Goal: Check status

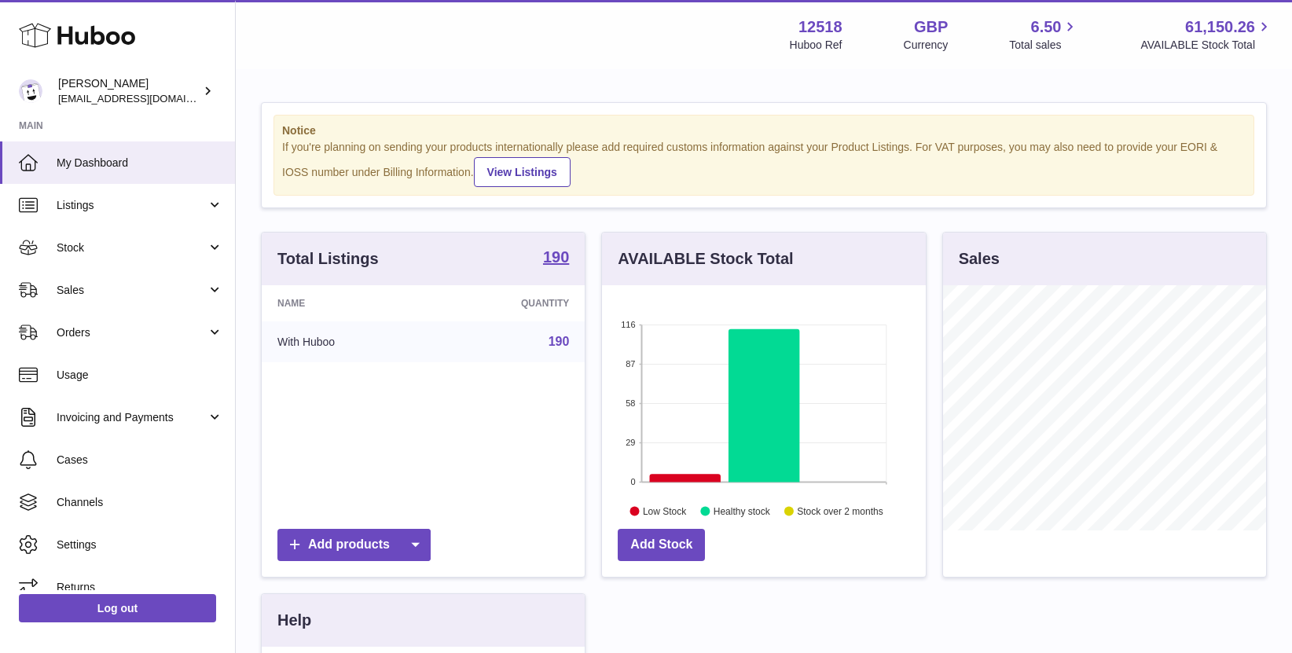
scroll to position [245, 323]
click at [108, 287] on span "Sales" at bounding box center [132, 290] width 150 height 15
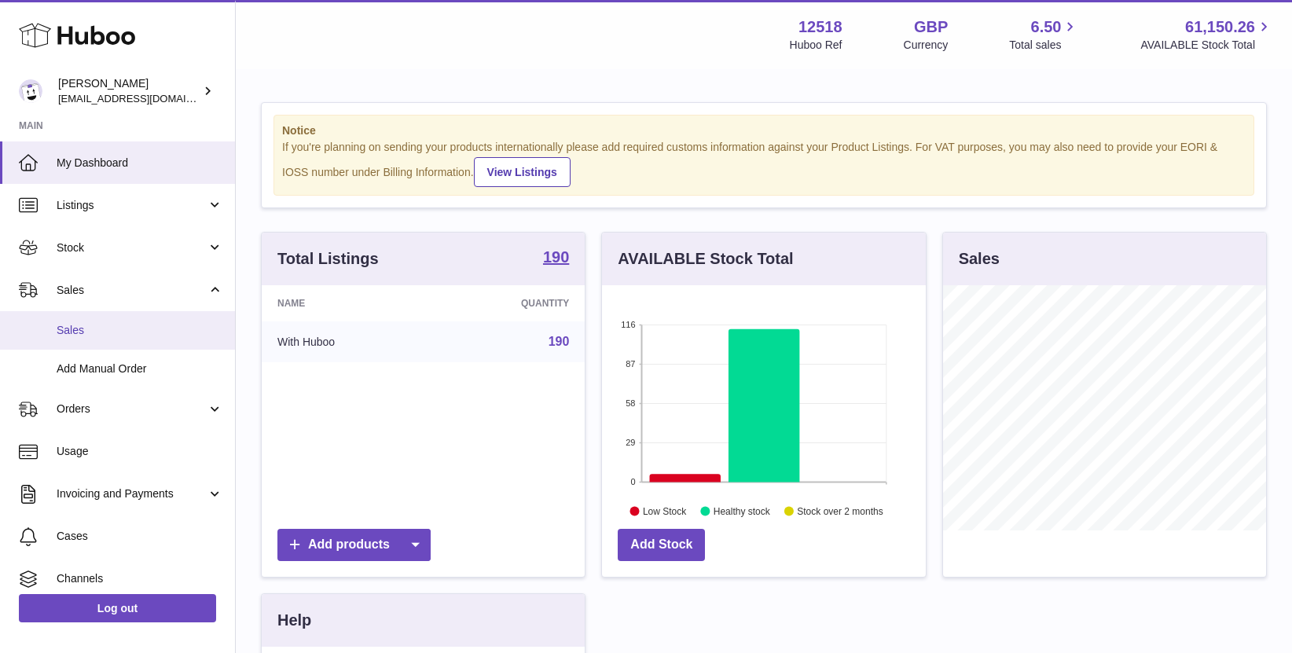
click at [91, 325] on span "Sales" at bounding box center [140, 330] width 167 height 15
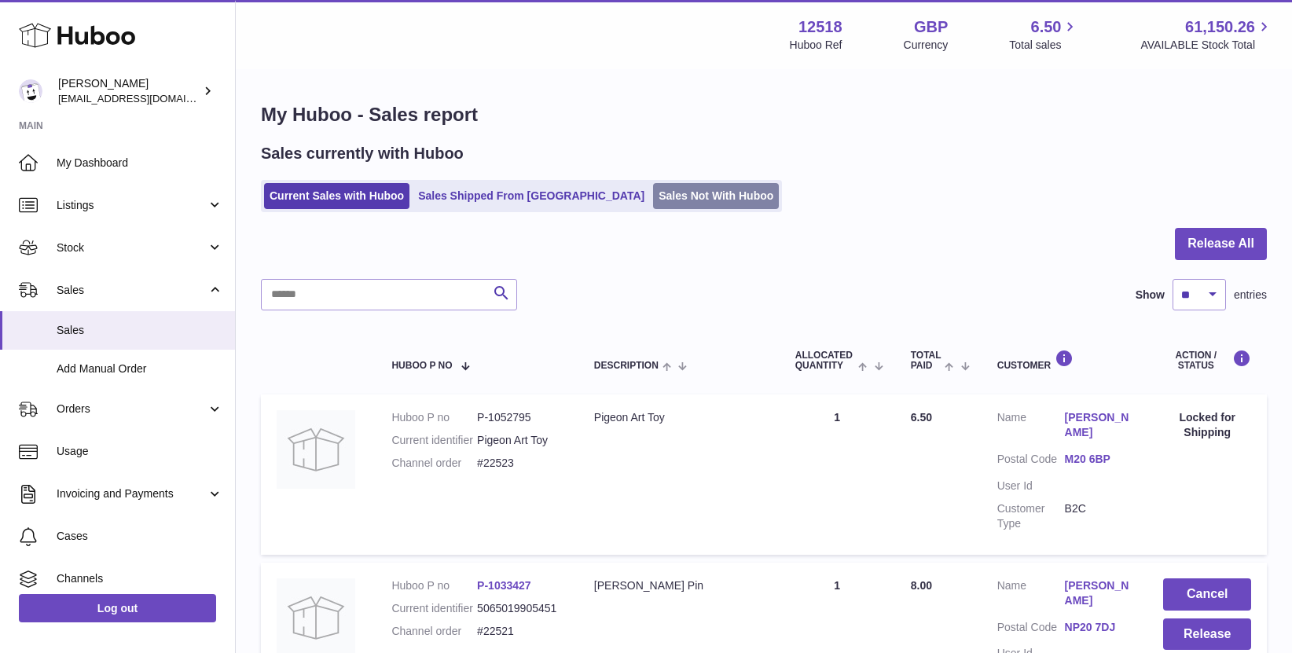
click at [653, 193] on link "Sales Not With Huboo" at bounding box center [716, 196] width 126 height 26
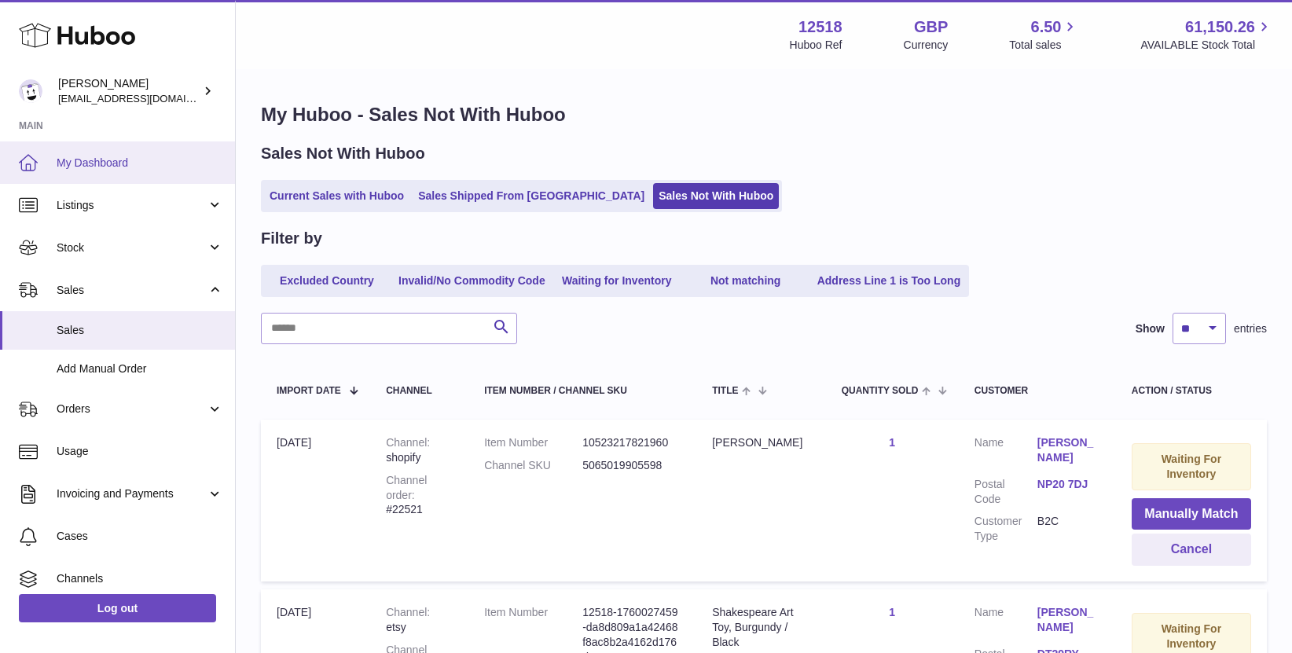
click at [134, 153] on link "My Dashboard" at bounding box center [117, 162] width 235 height 42
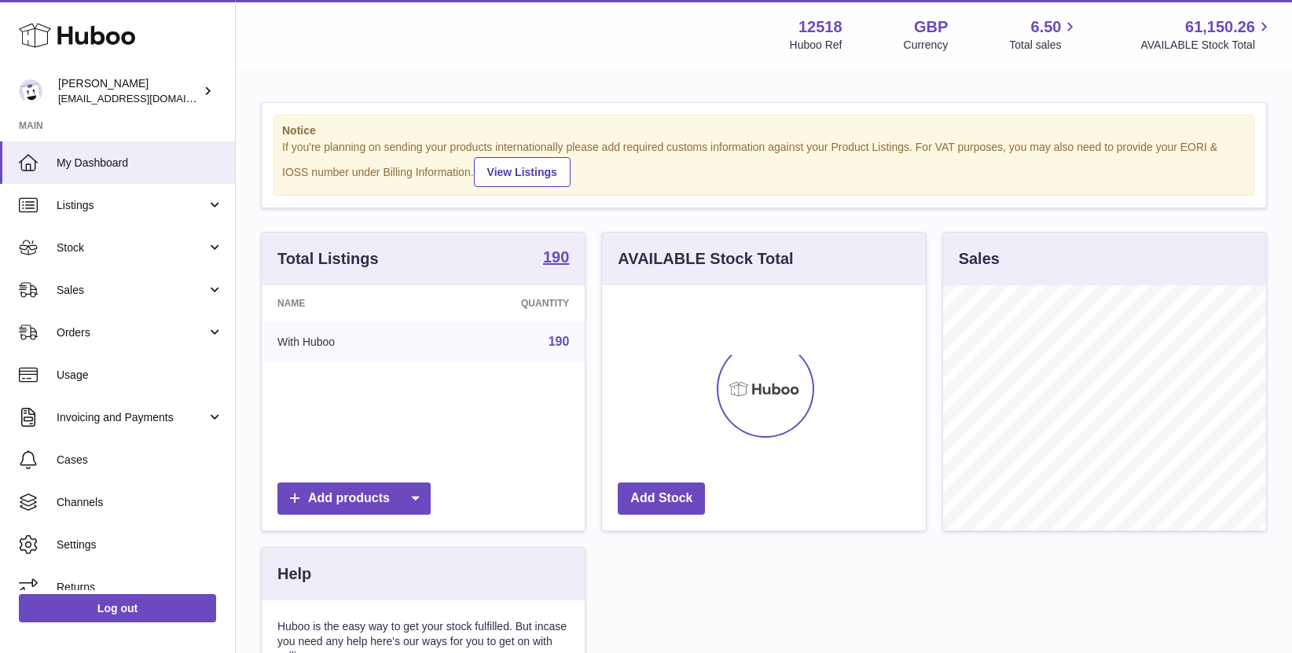
scroll to position [245, 323]
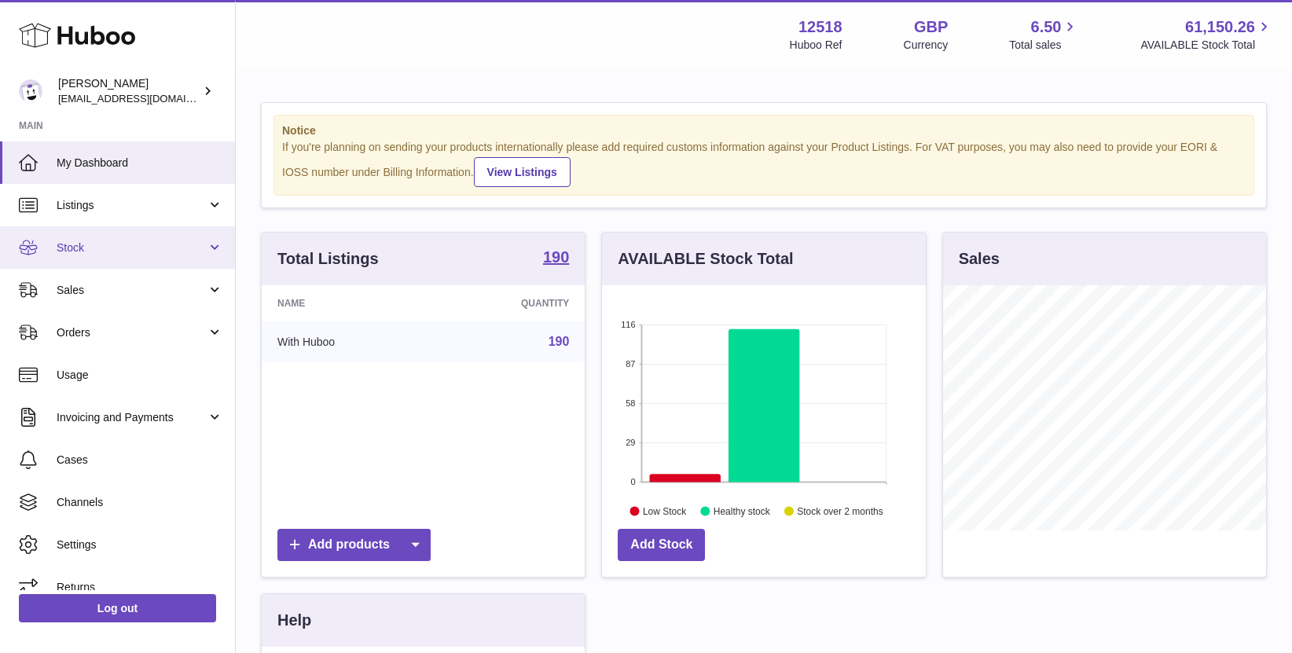
click at [97, 255] on span "Stock" at bounding box center [132, 247] width 150 height 15
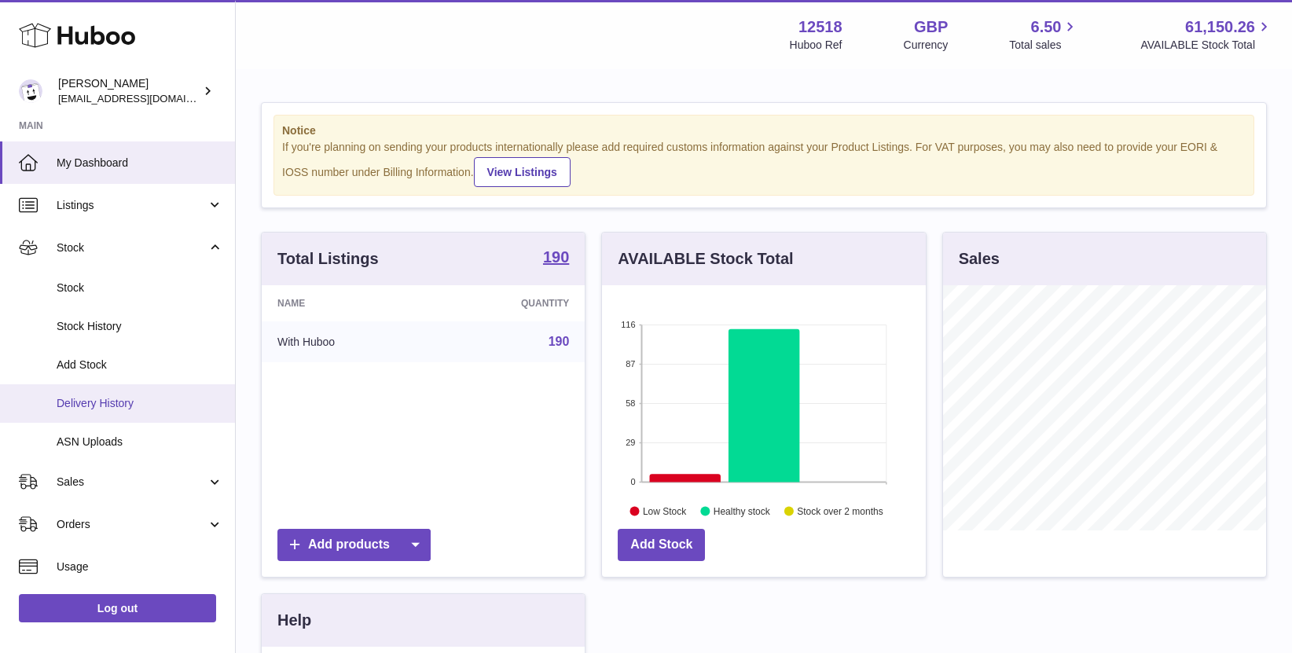
click at [101, 403] on span "Delivery History" at bounding box center [140, 403] width 167 height 15
